Goal: Information Seeking & Learning: Learn about a topic

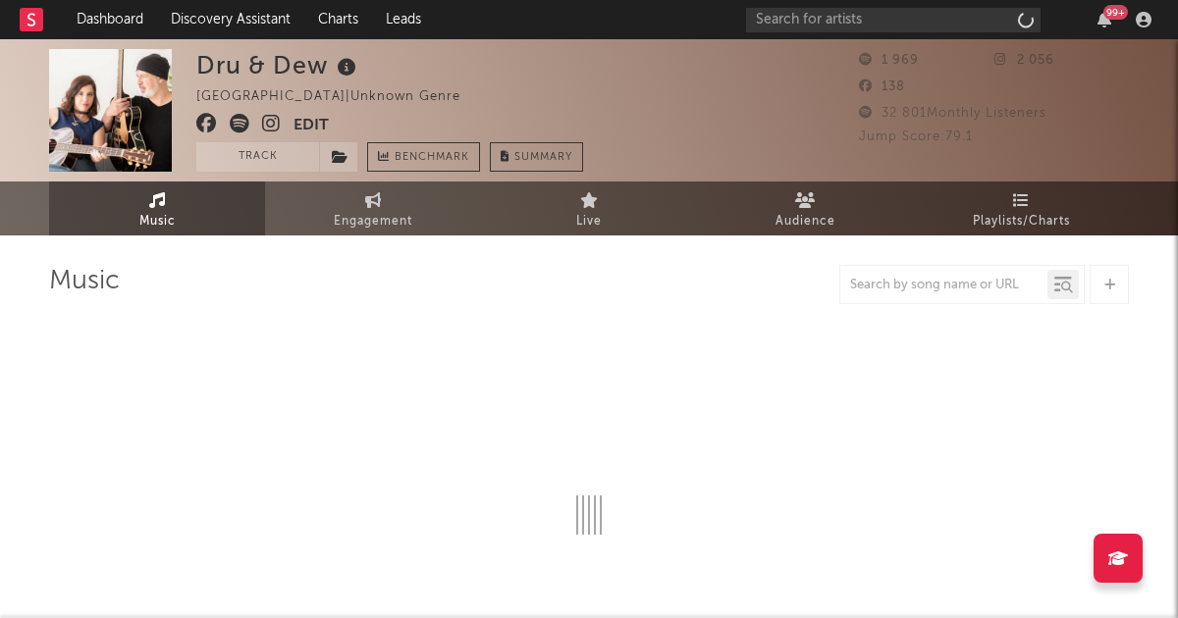
select select "1w"
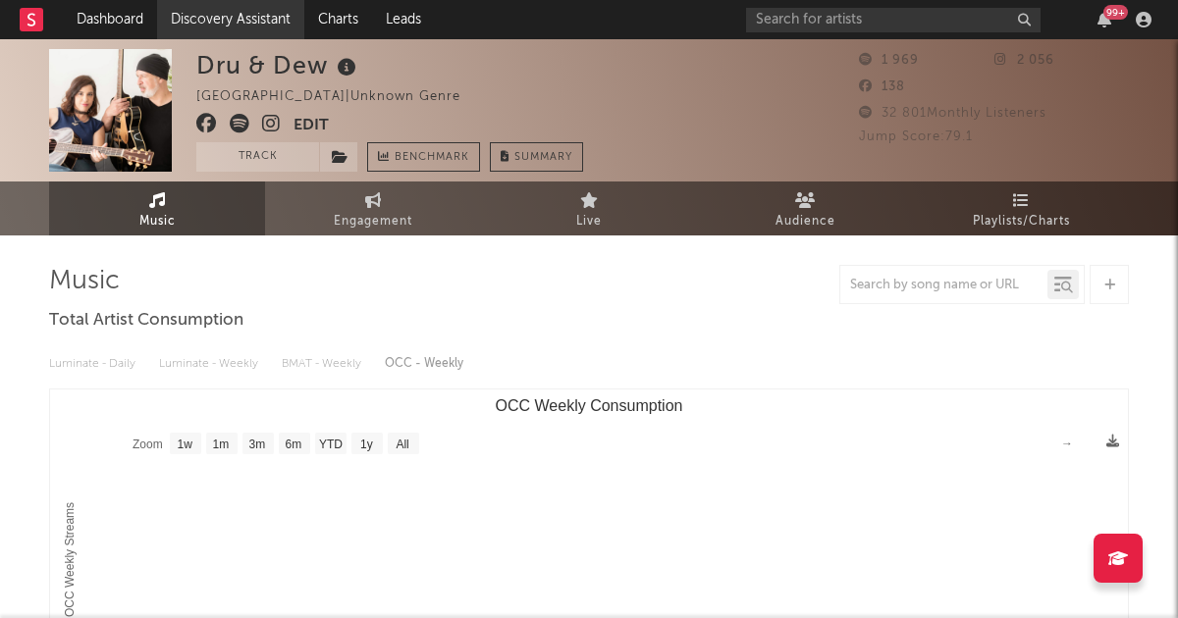
click at [188, 25] on link "Discovery Assistant" at bounding box center [230, 19] width 147 height 39
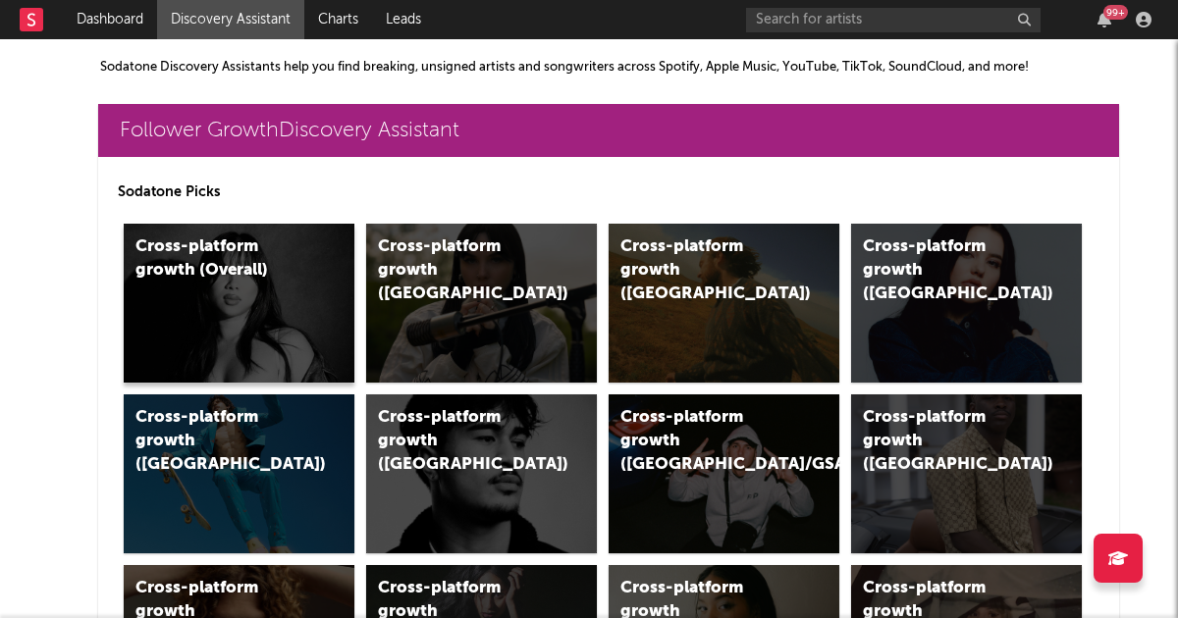
click at [260, 326] on div "Cross-platform growth (Overall)" at bounding box center [239, 303] width 231 height 159
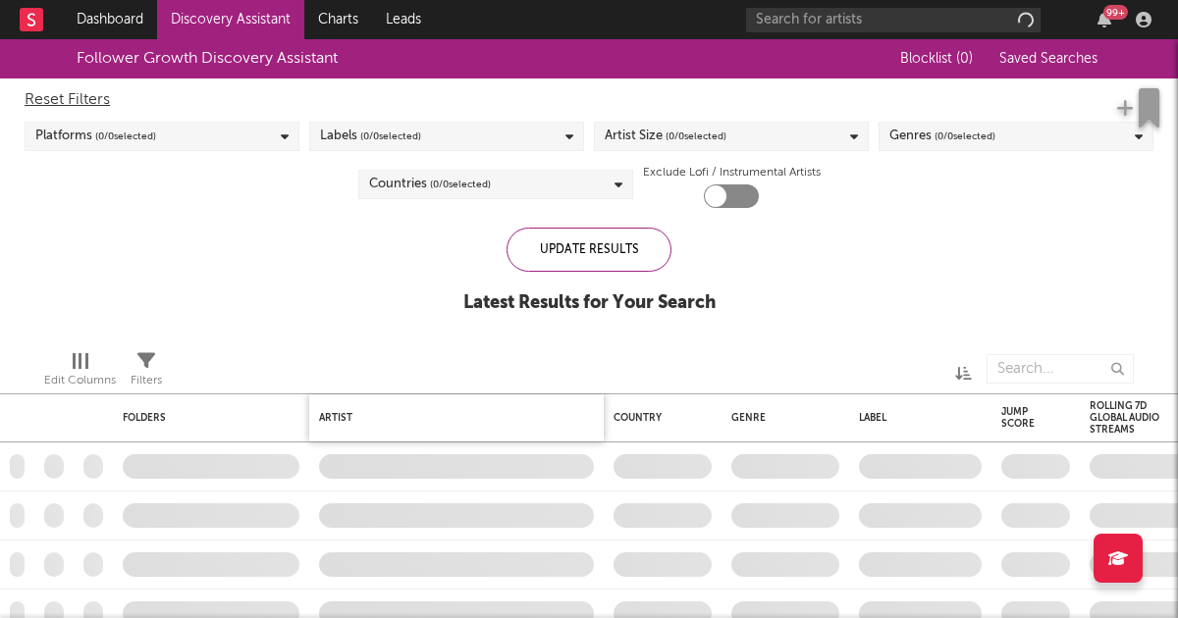
checkbox input "true"
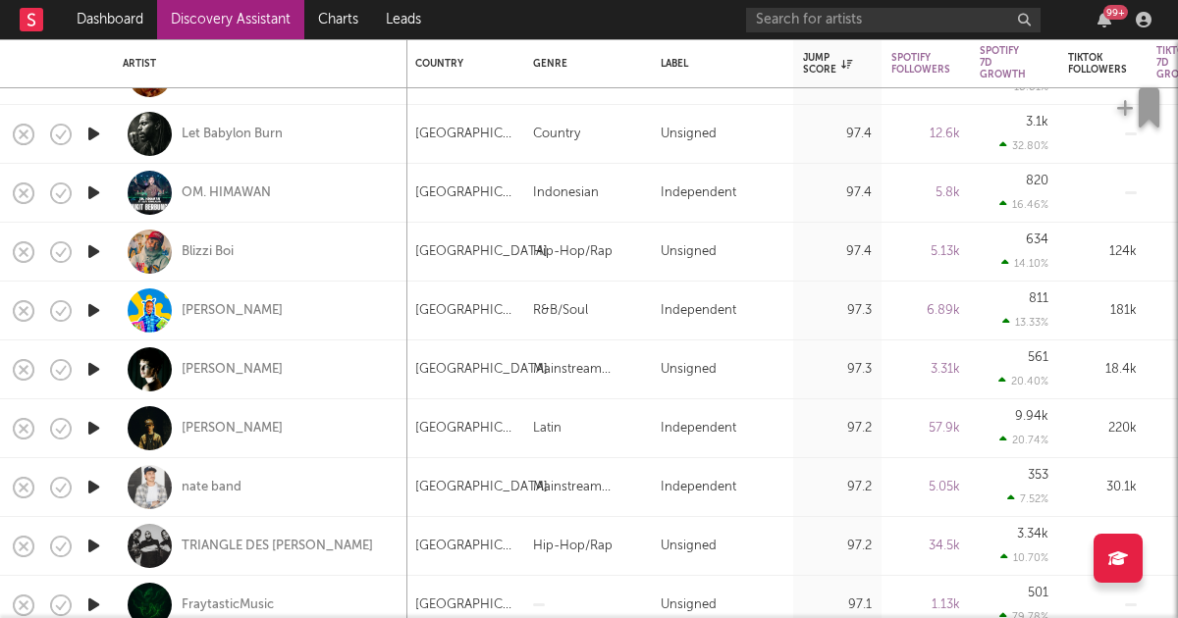
click at [96, 130] on icon "button" at bounding box center [93, 134] width 21 height 25
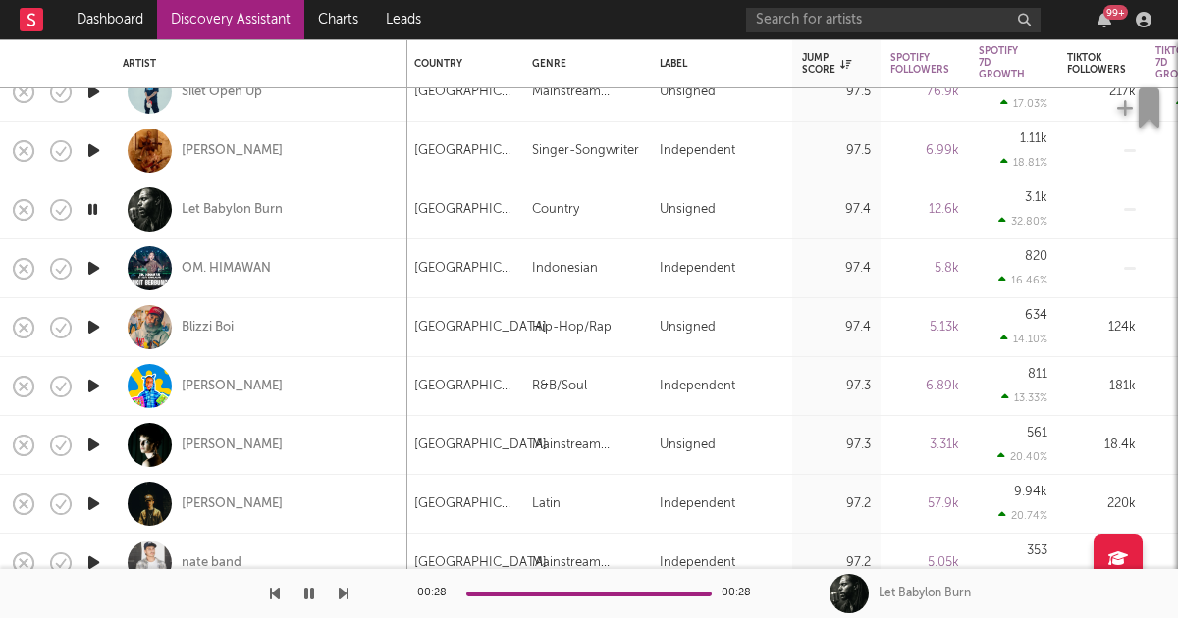
click at [90, 208] on icon "button" at bounding box center [92, 209] width 19 height 25
